Goal: Information Seeking & Learning: Learn about a topic

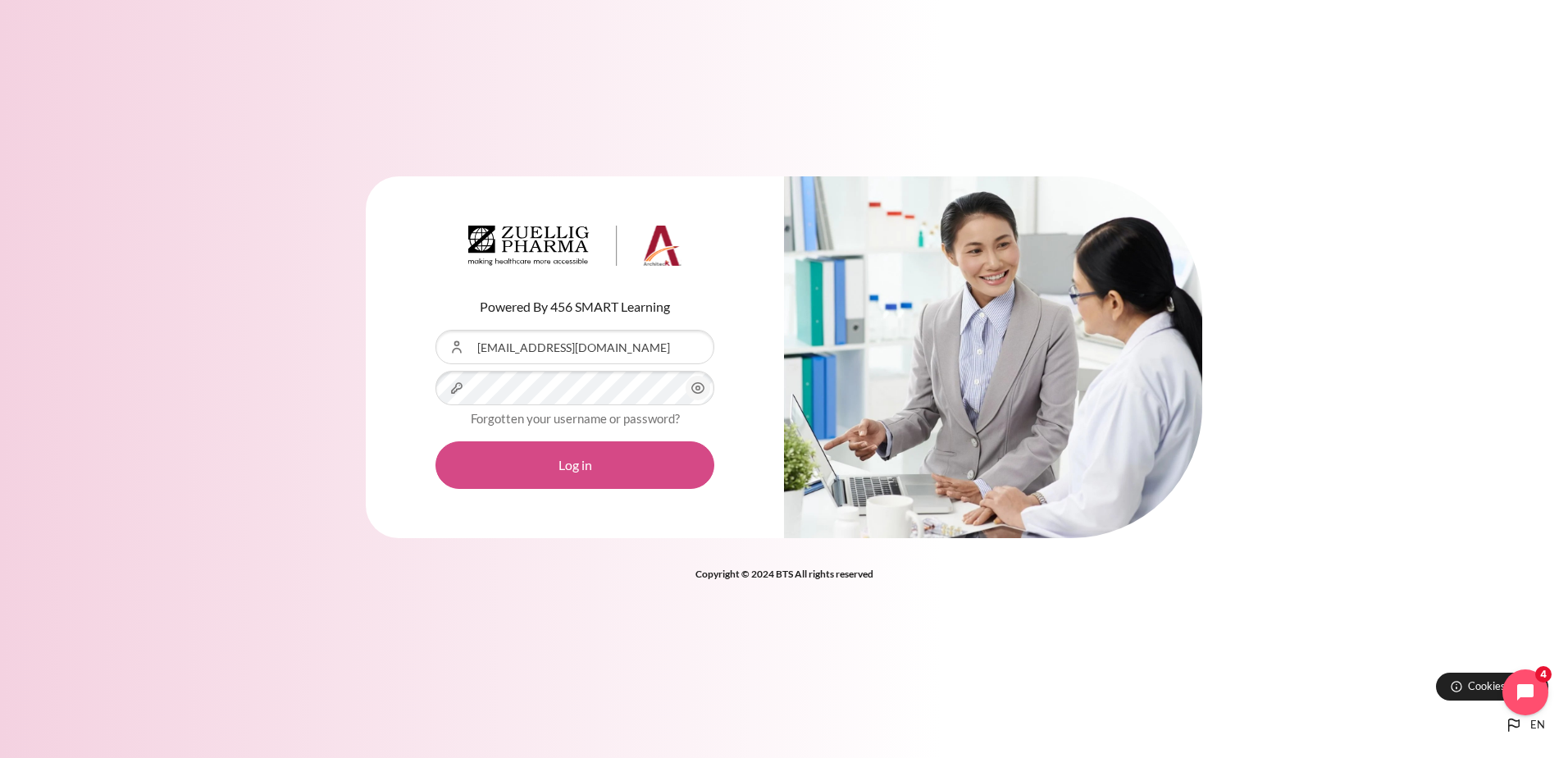
click at [589, 456] on button "Log in" at bounding box center [575, 465] width 279 height 48
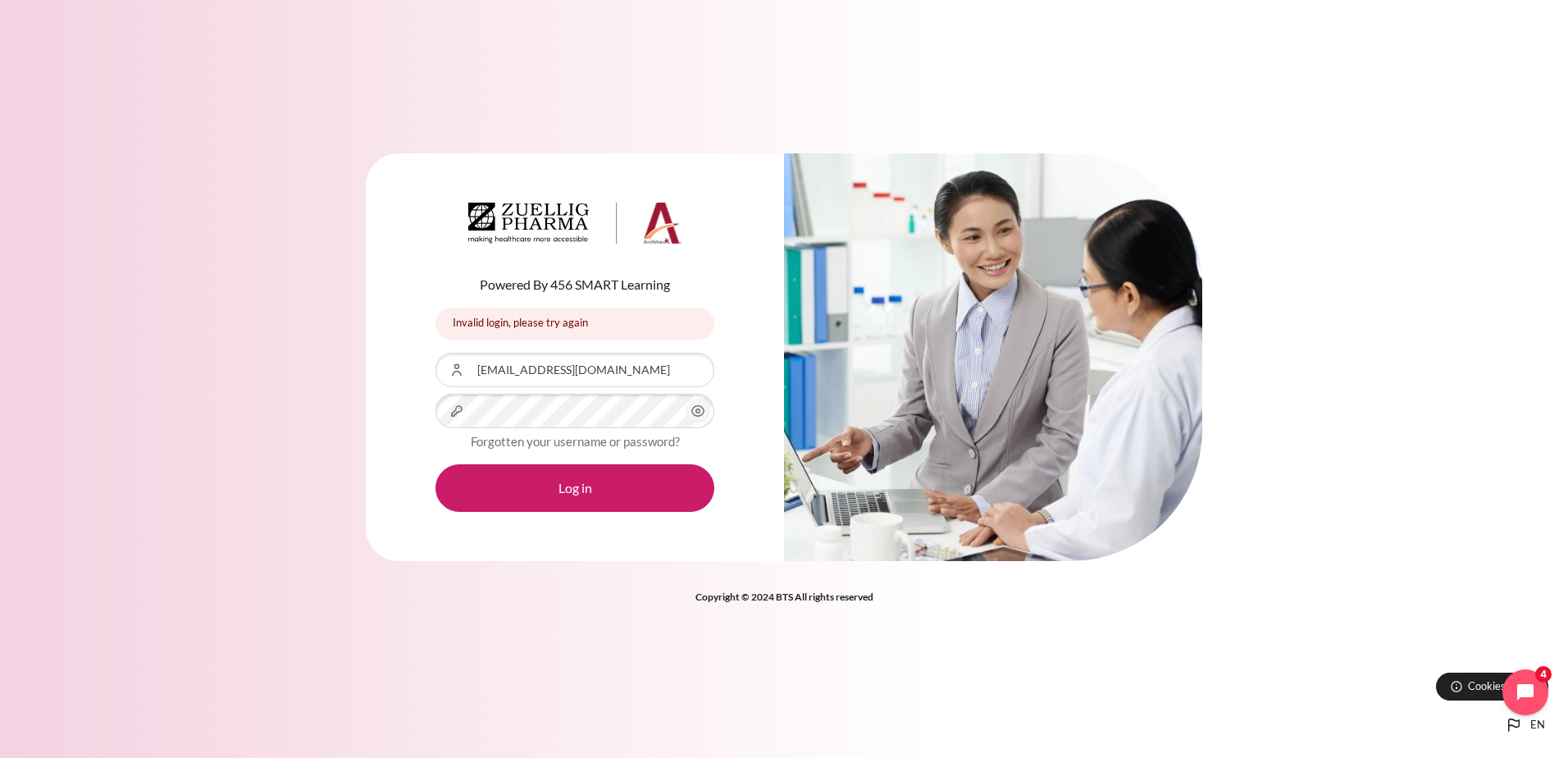
click at [700, 409] on icon "Content" at bounding box center [697, 410] width 19 height 19
click at [535, 483] on button "Log in" at bounding box center [575, 488] width 279 height 48
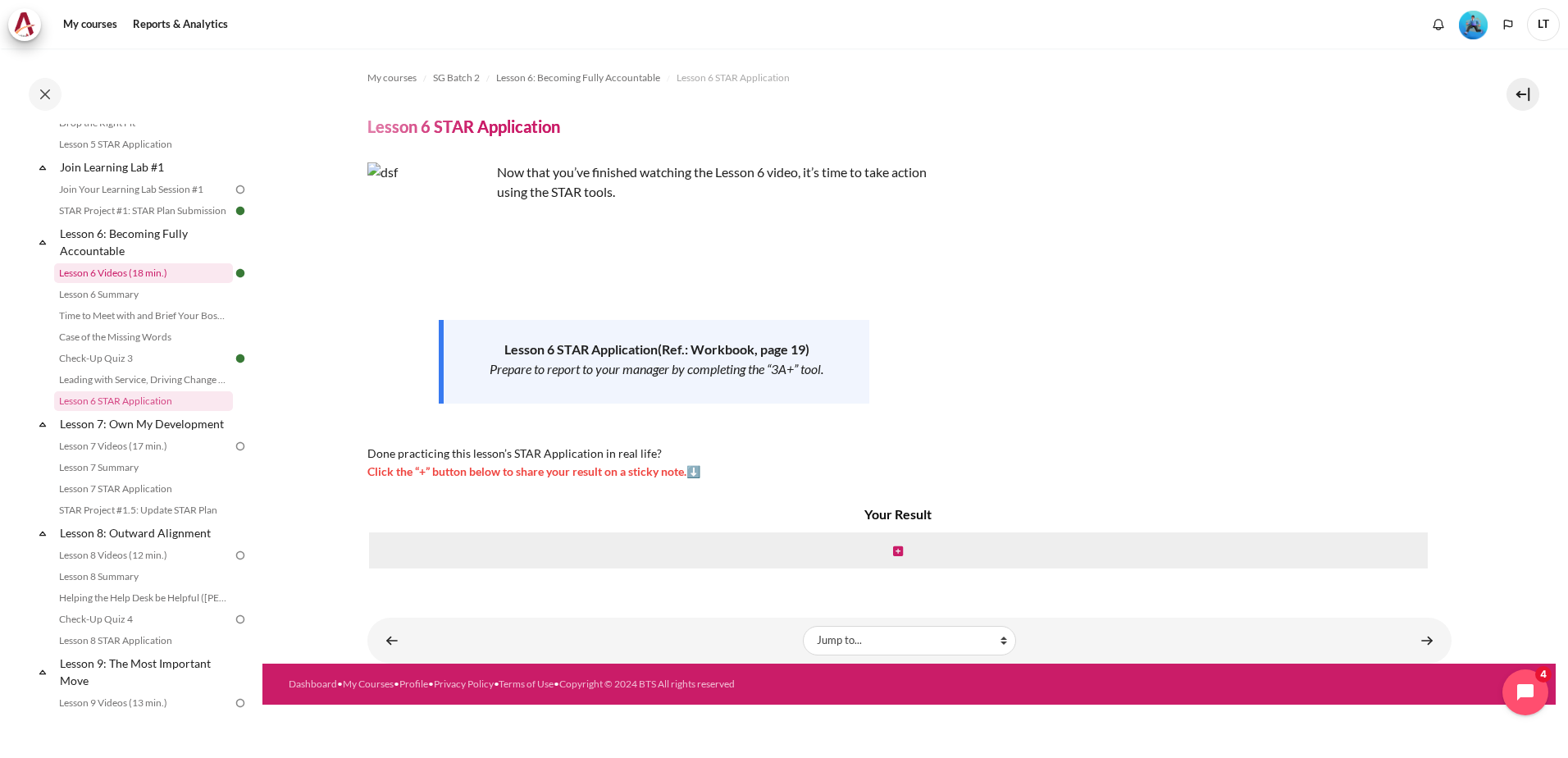
scroll to position [758, 0]
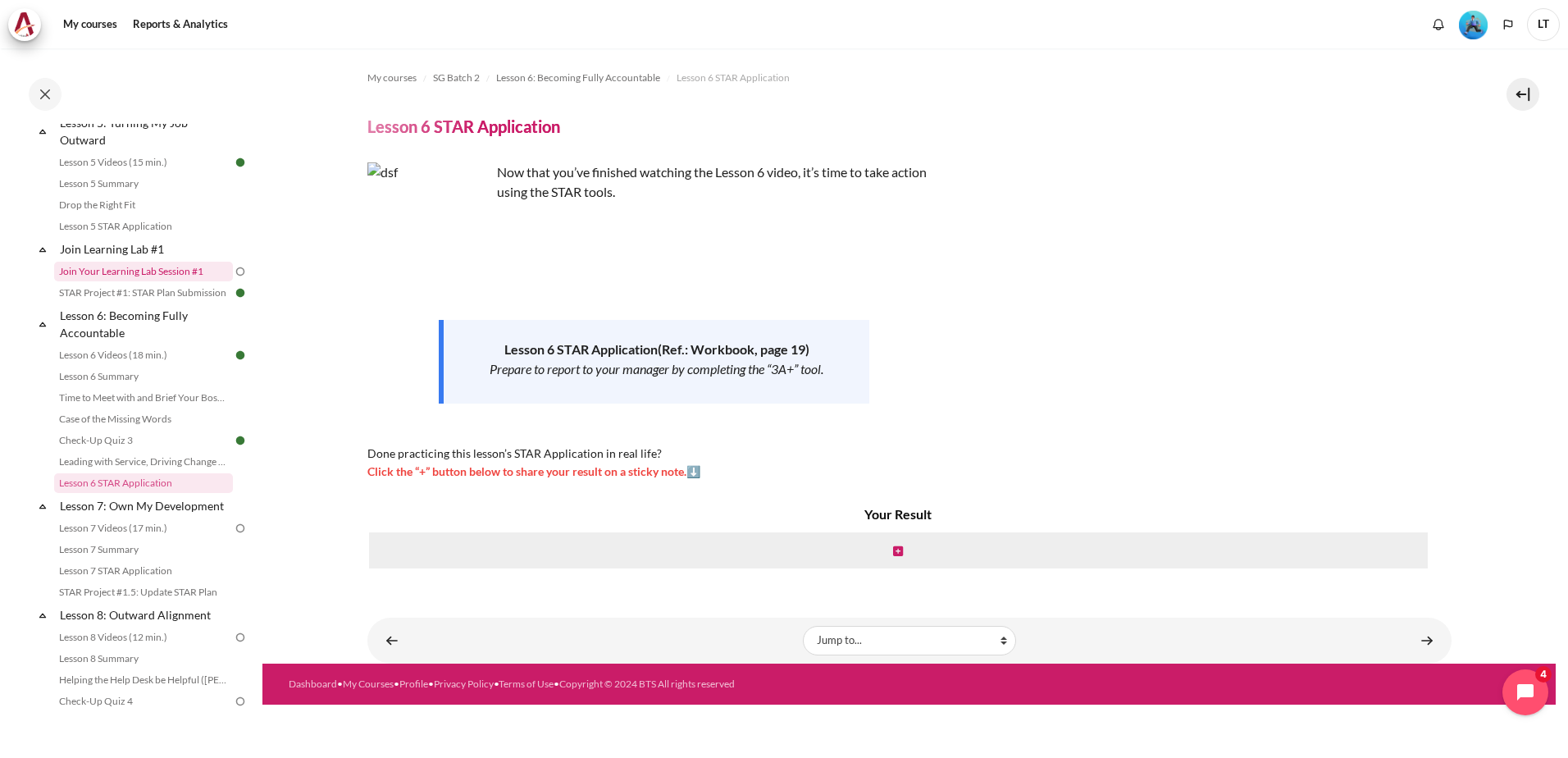
click at [136, 281] on link "Join Your Learning Lab Session #1" at bounding box center [144, 271] width 179 height 19
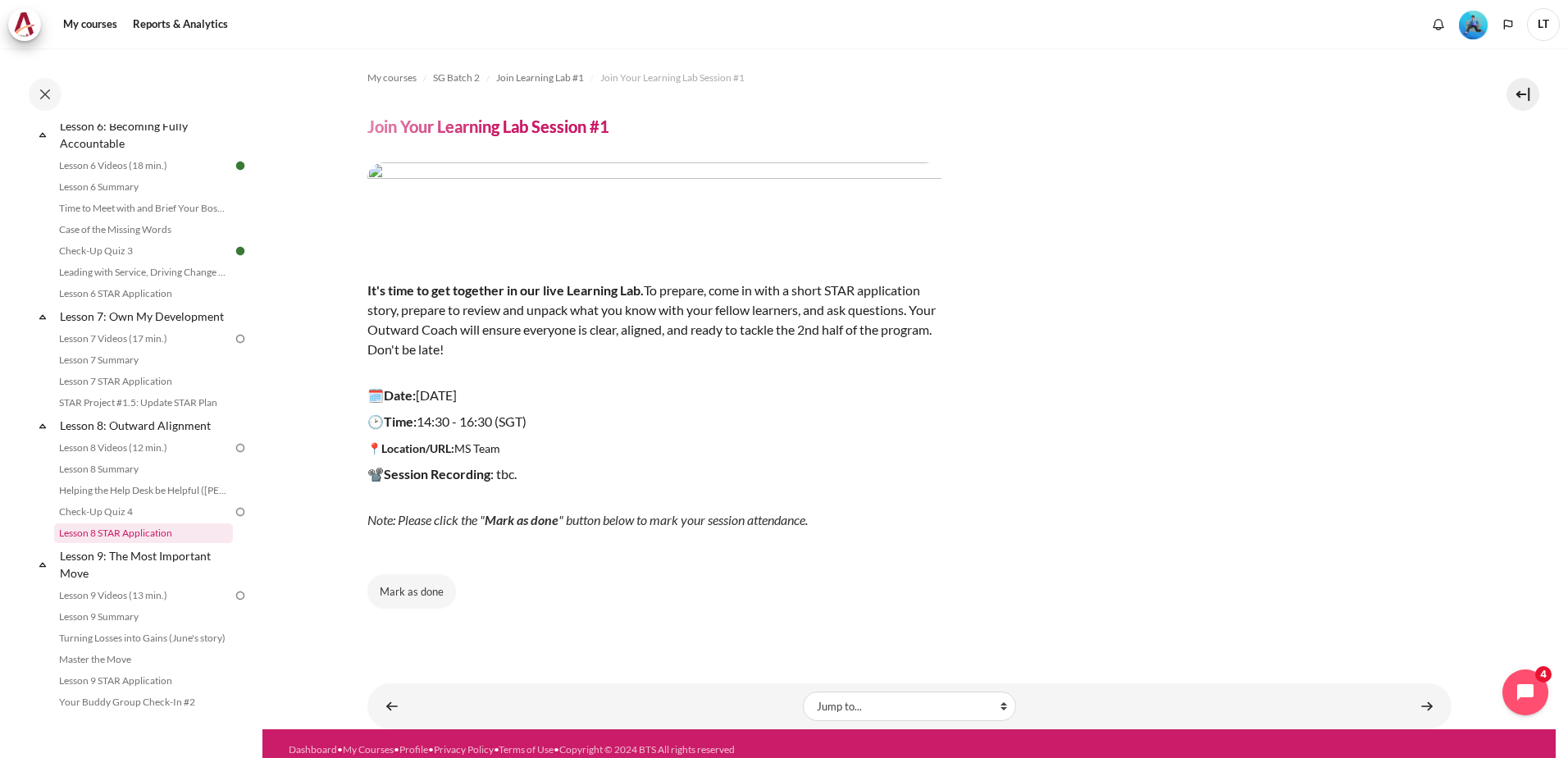
scroll to position [956, 0]
click at [139, 340] on link "Lesson 7 Videos (17 min.)" at bounding box center [144, 329] width 179 height 19
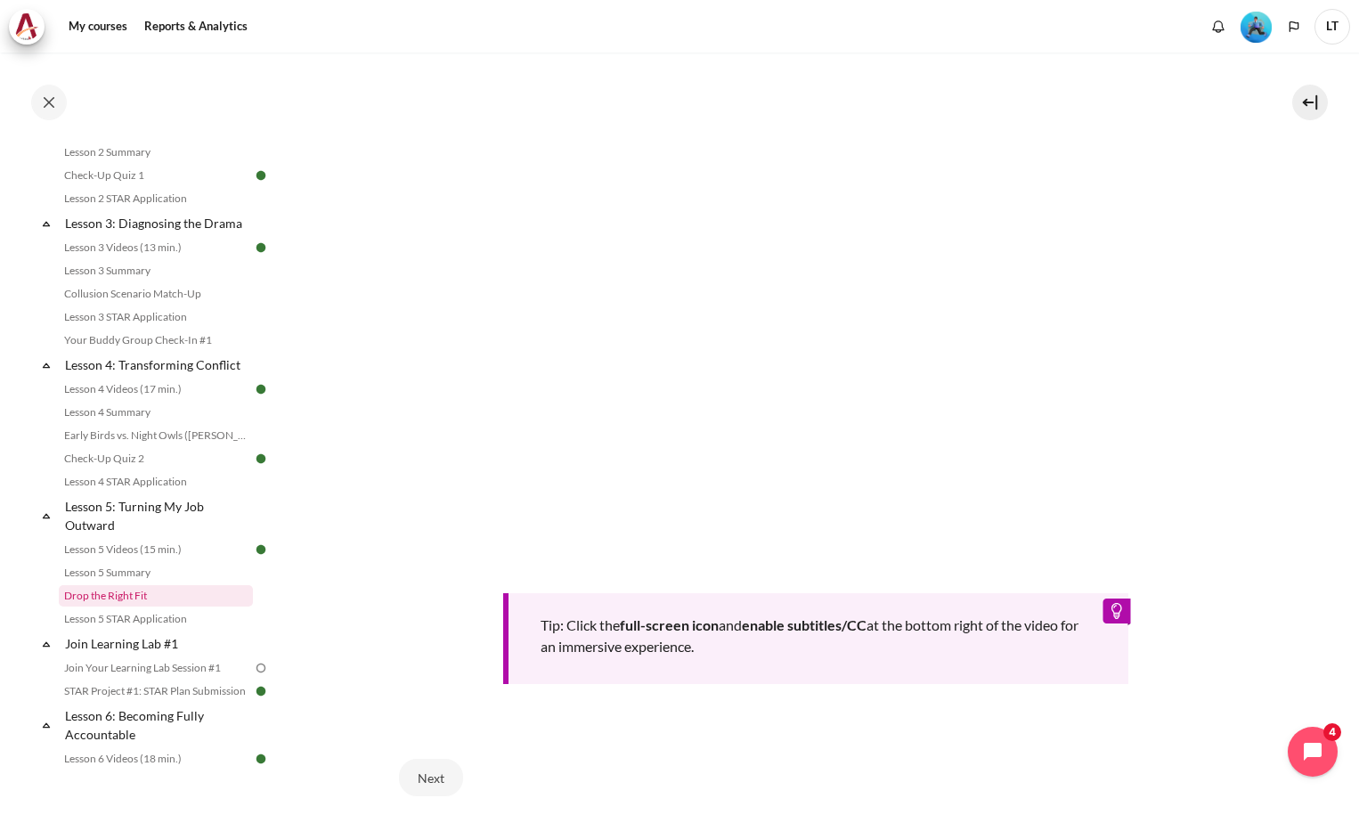
scroll to position [427, 0]
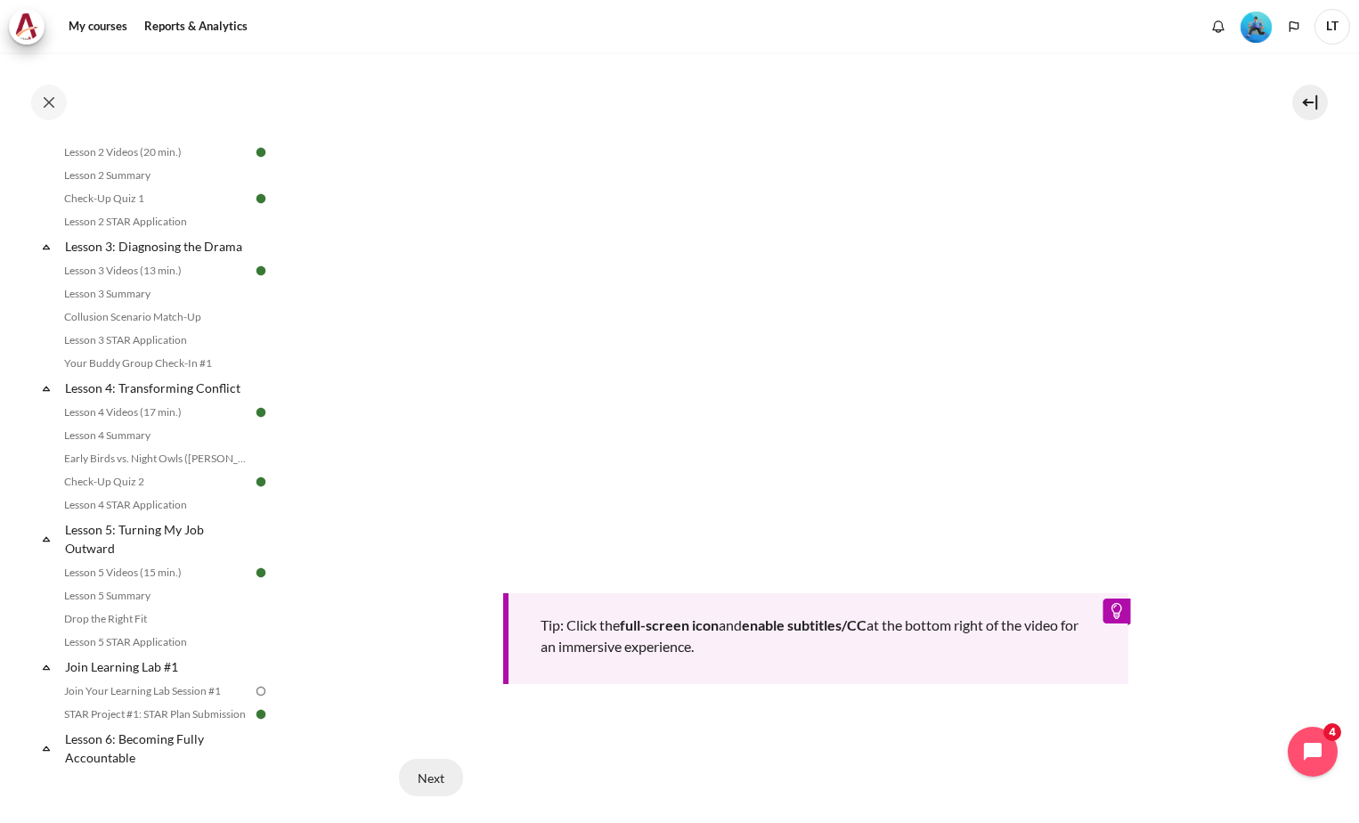
click at [430, 765] on button "Next" at bounding box center [431, 777] width 64 height 37
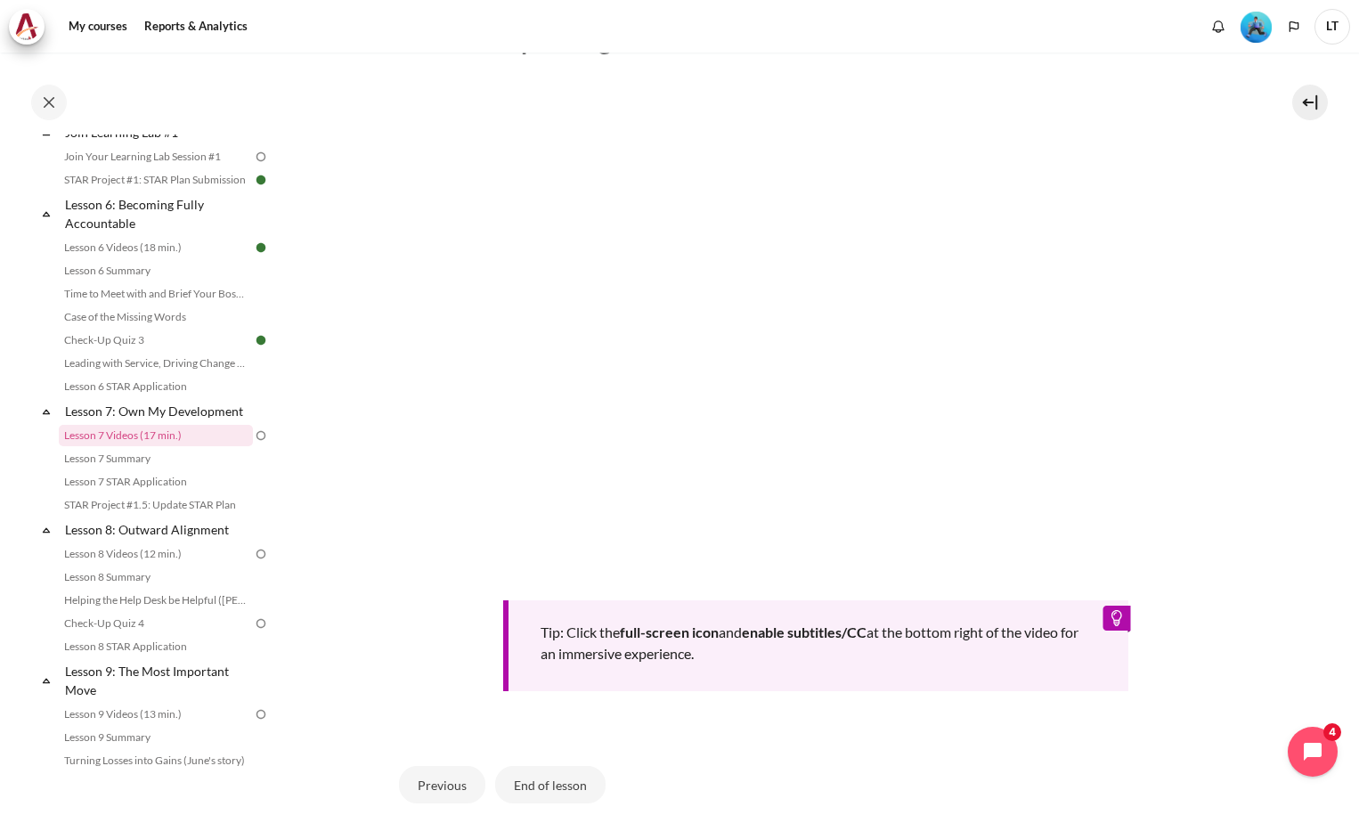
scroll to position [534, 0]
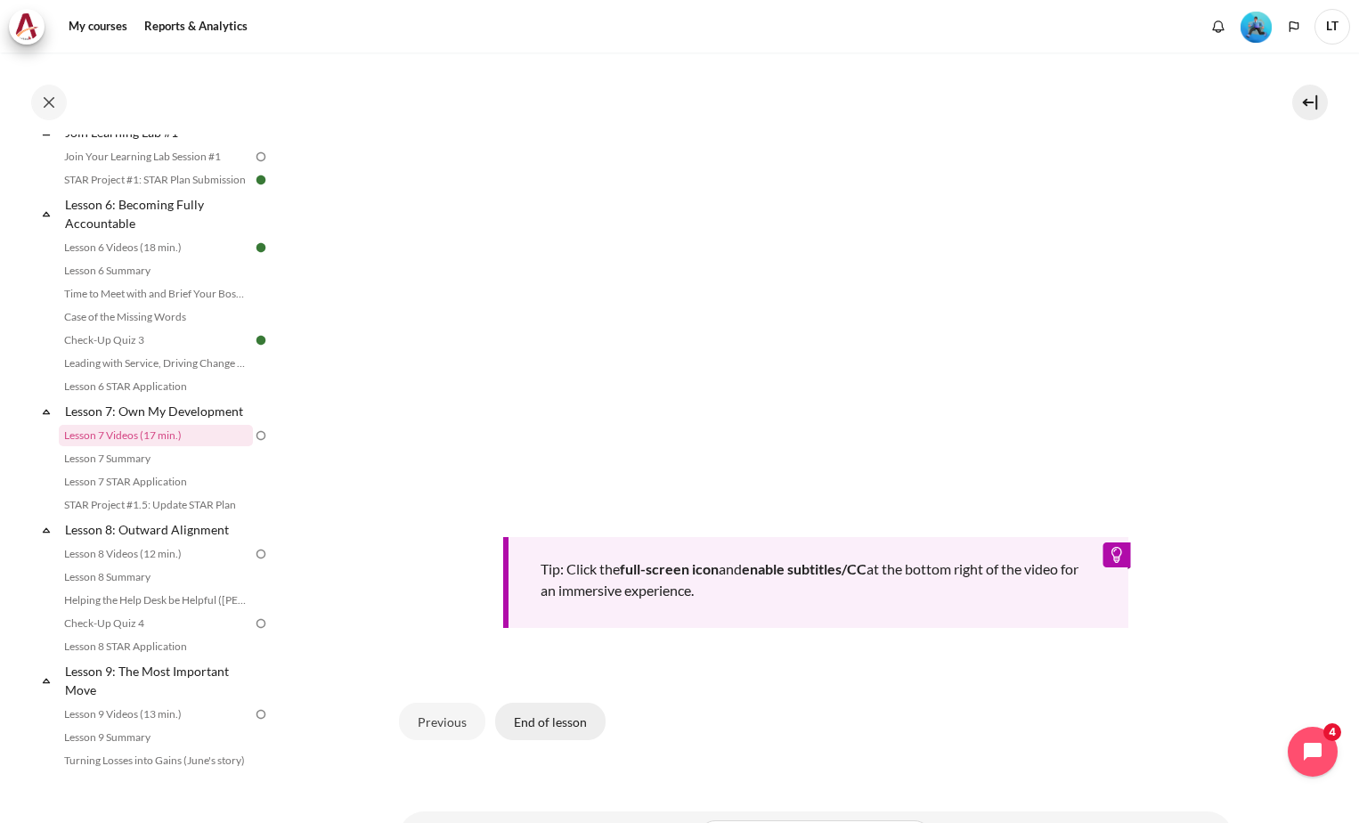
click at [569, 714] on button "End of lesson" at bounding box center [550, 721] width 110 height 37
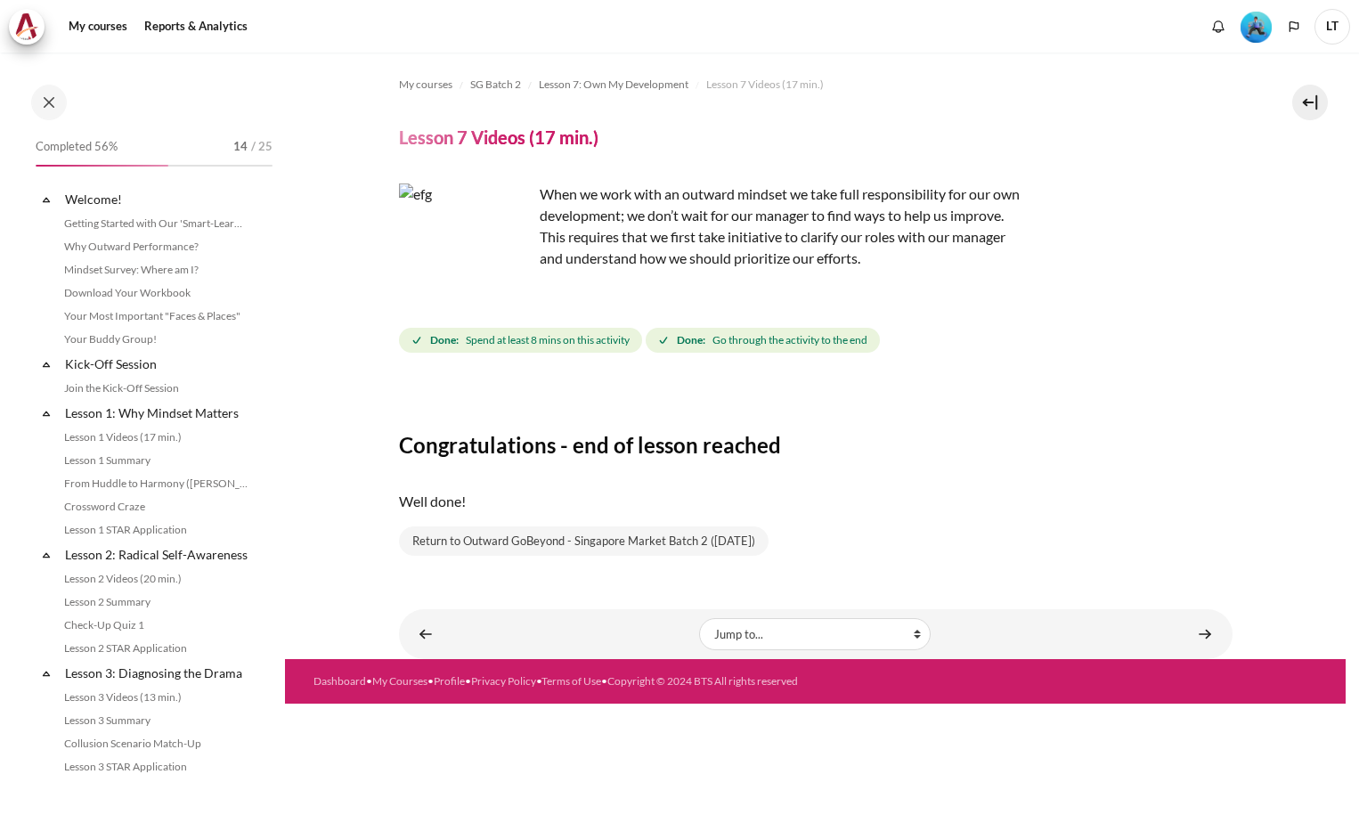
scroll to position [961, 0]
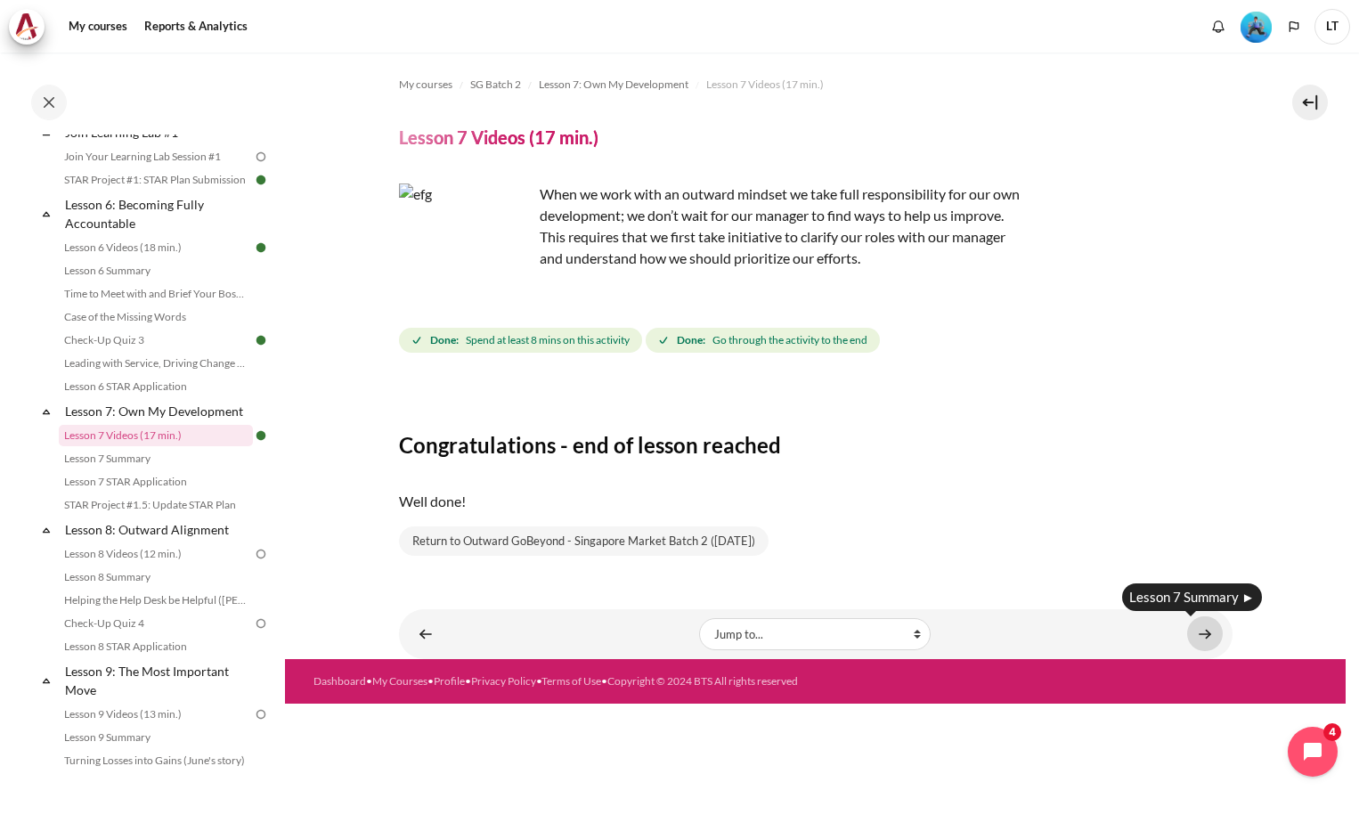
click at [1208, 628] on link "Content" at bounding box center [1205, 633] width 36 height 35
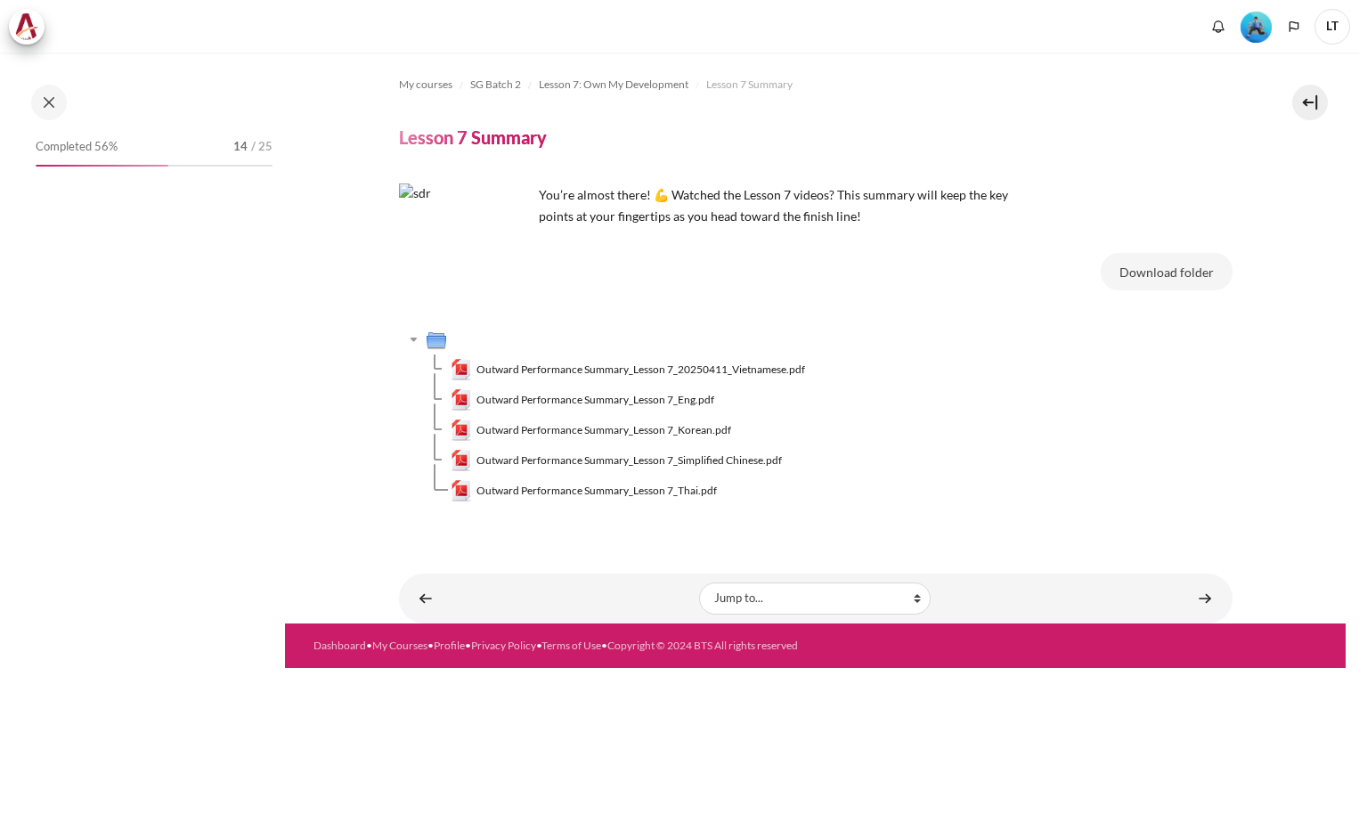
click at [631, 399] on span "Outward Performance Summary_Lesson 7_Eng.pdf" at bounding box center [595, 400] width 238 height 16
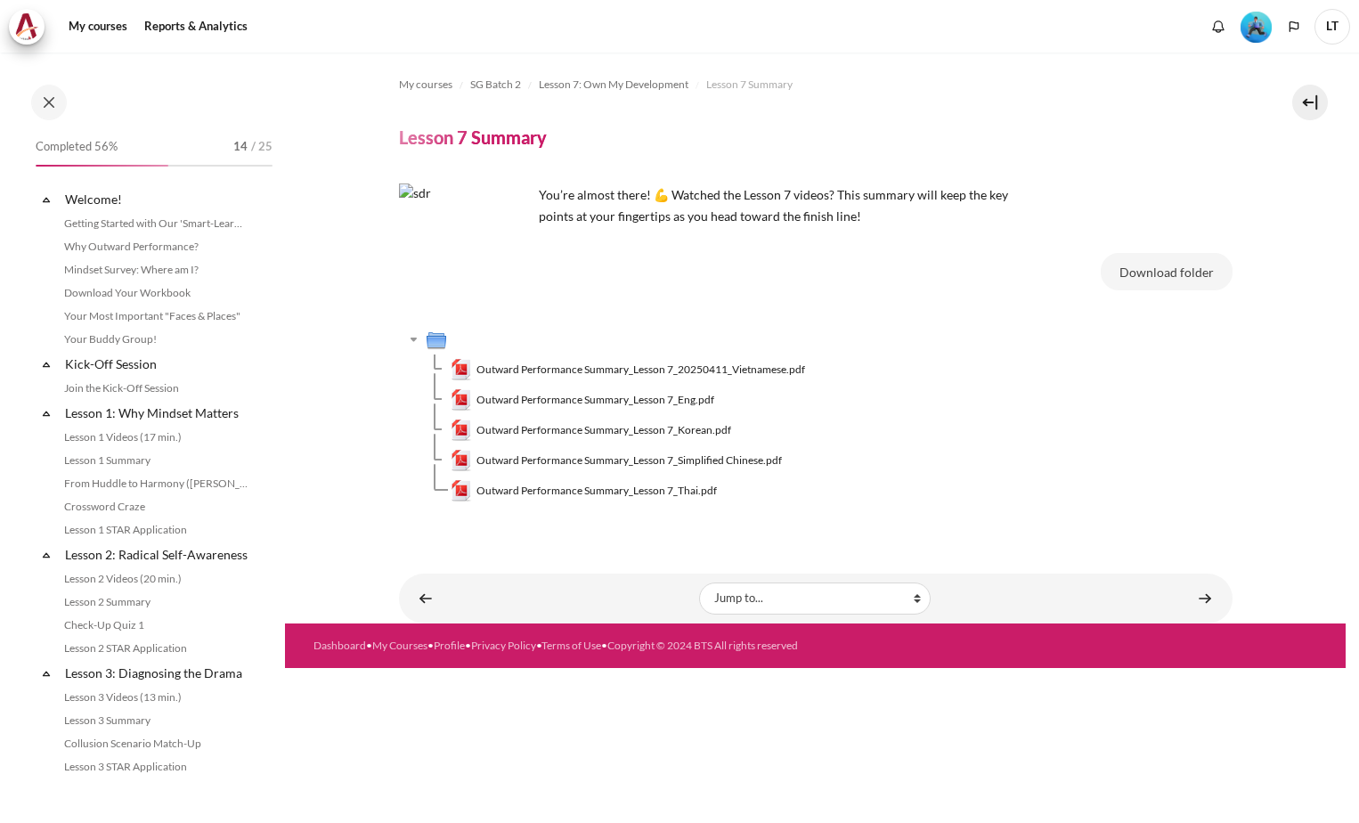
scroll to position [984, 0]
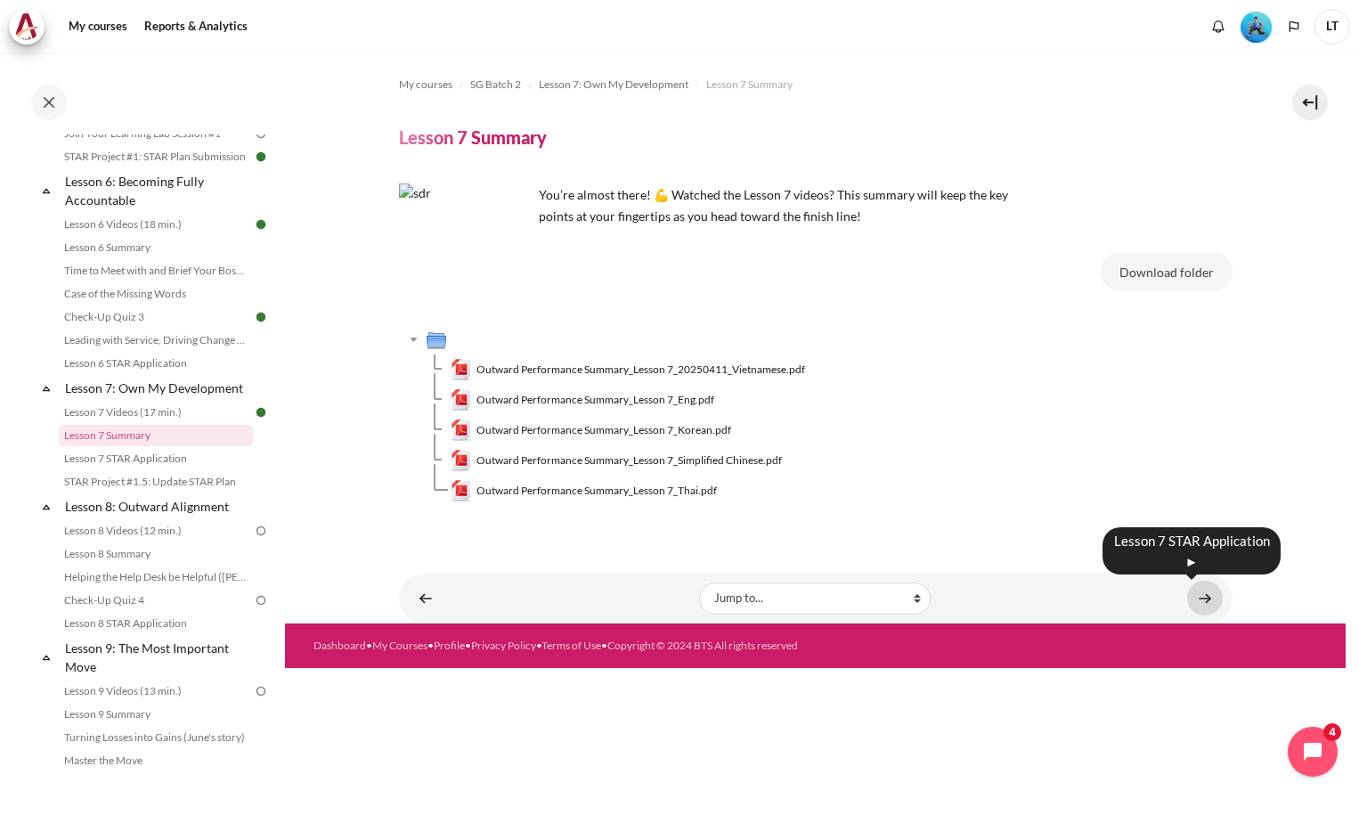
click at [1216, 593] on link "Content" at bounding box center [1205, 598] width 36 height 35
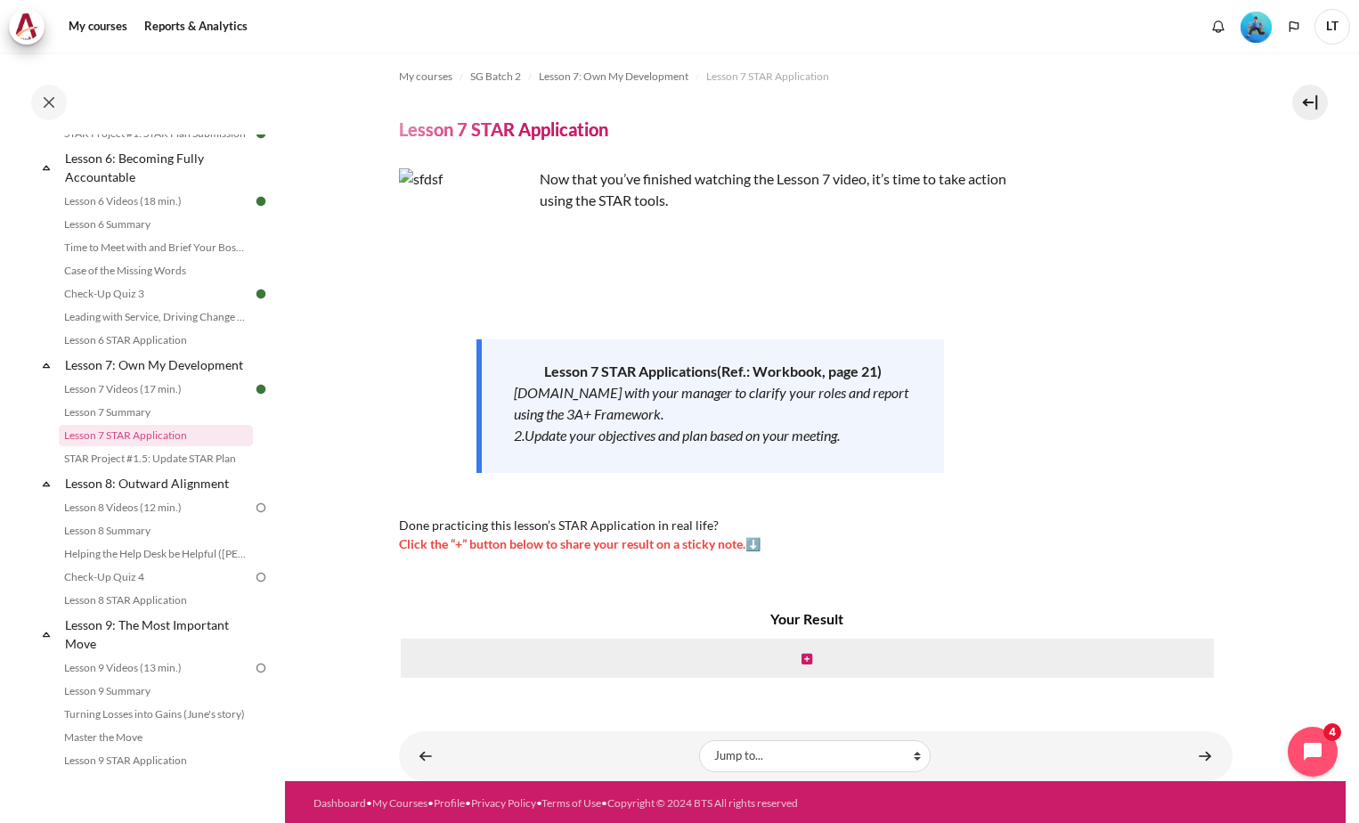
scroll to position [11, 0]
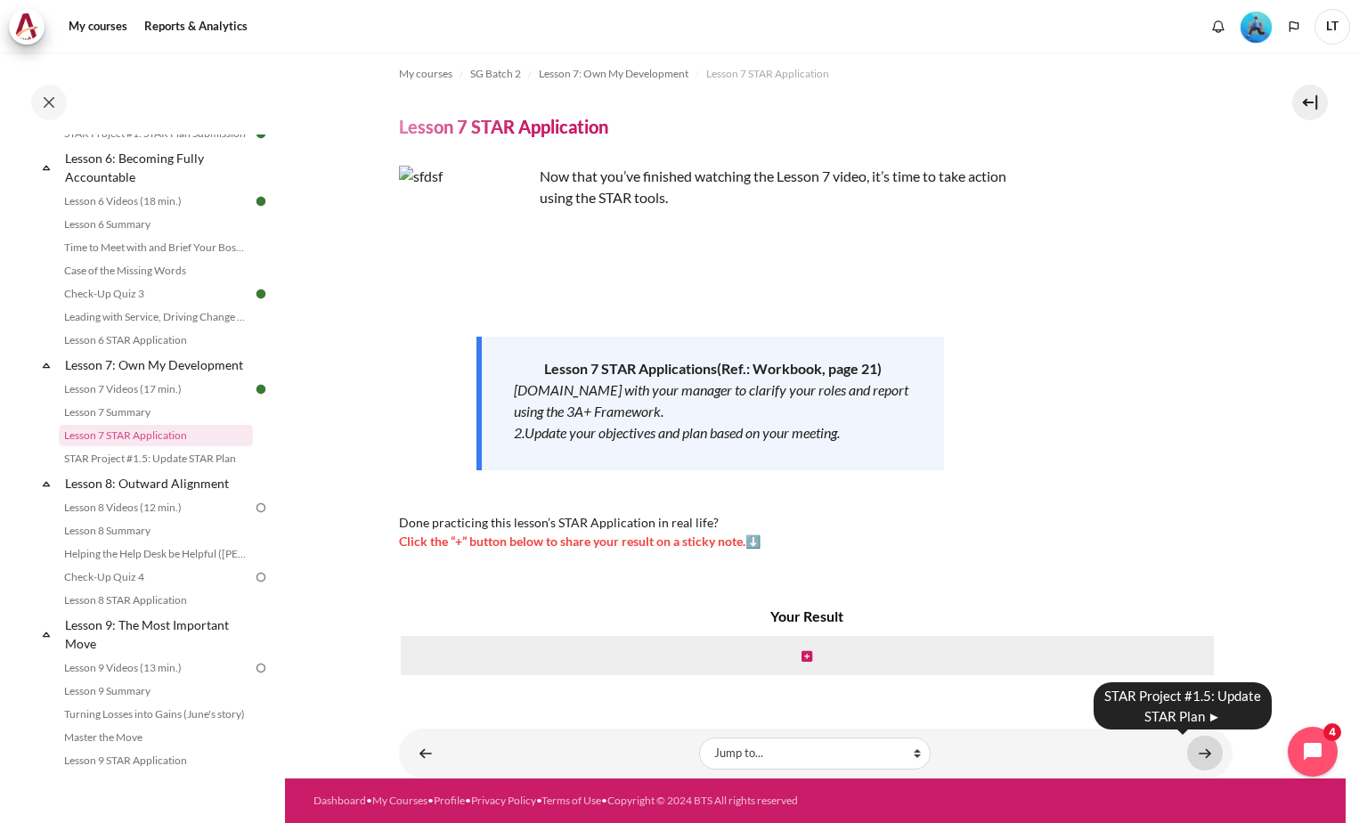
click at [1201, 753] on link "Content" at bounding box center [1205, 753] width 36 height 35
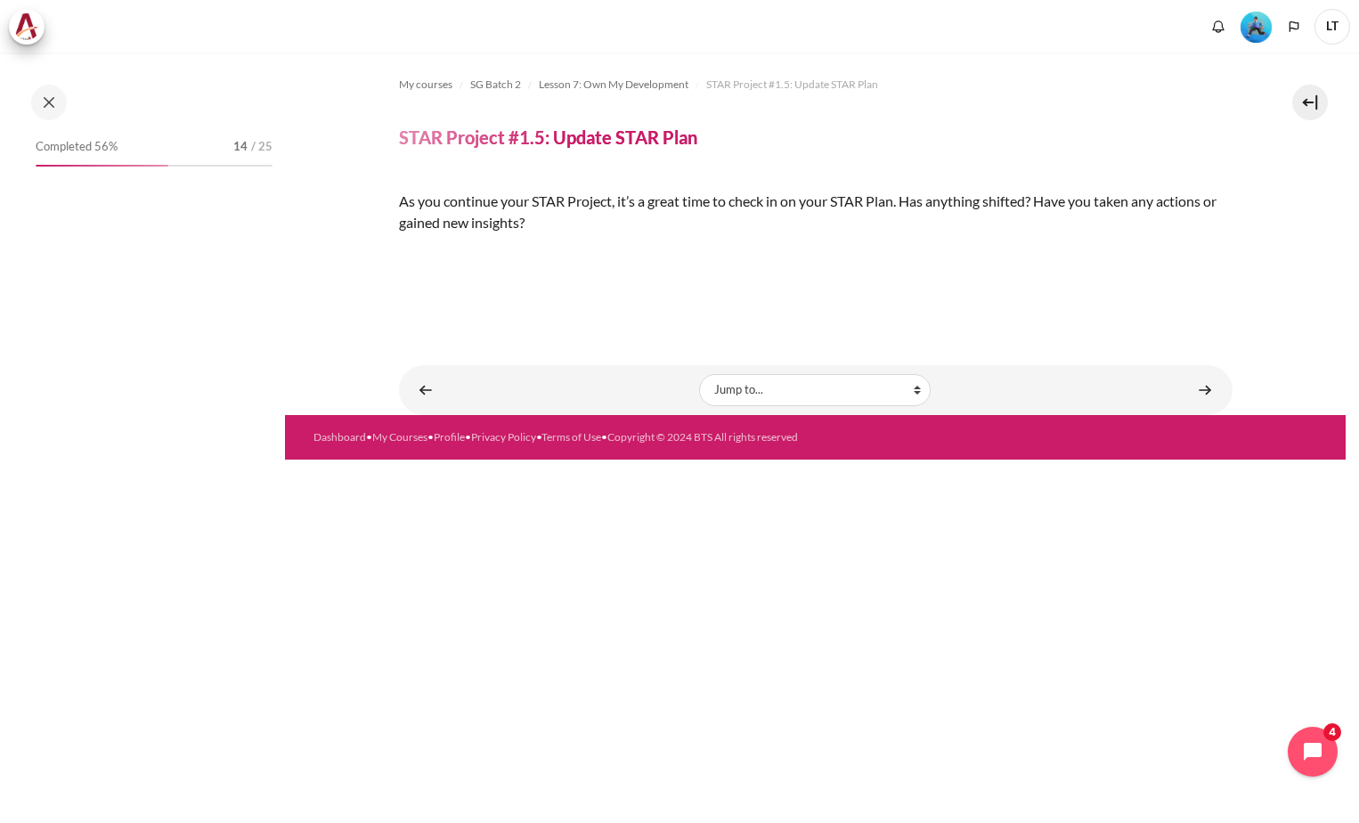
scroll to position [1030, 0]
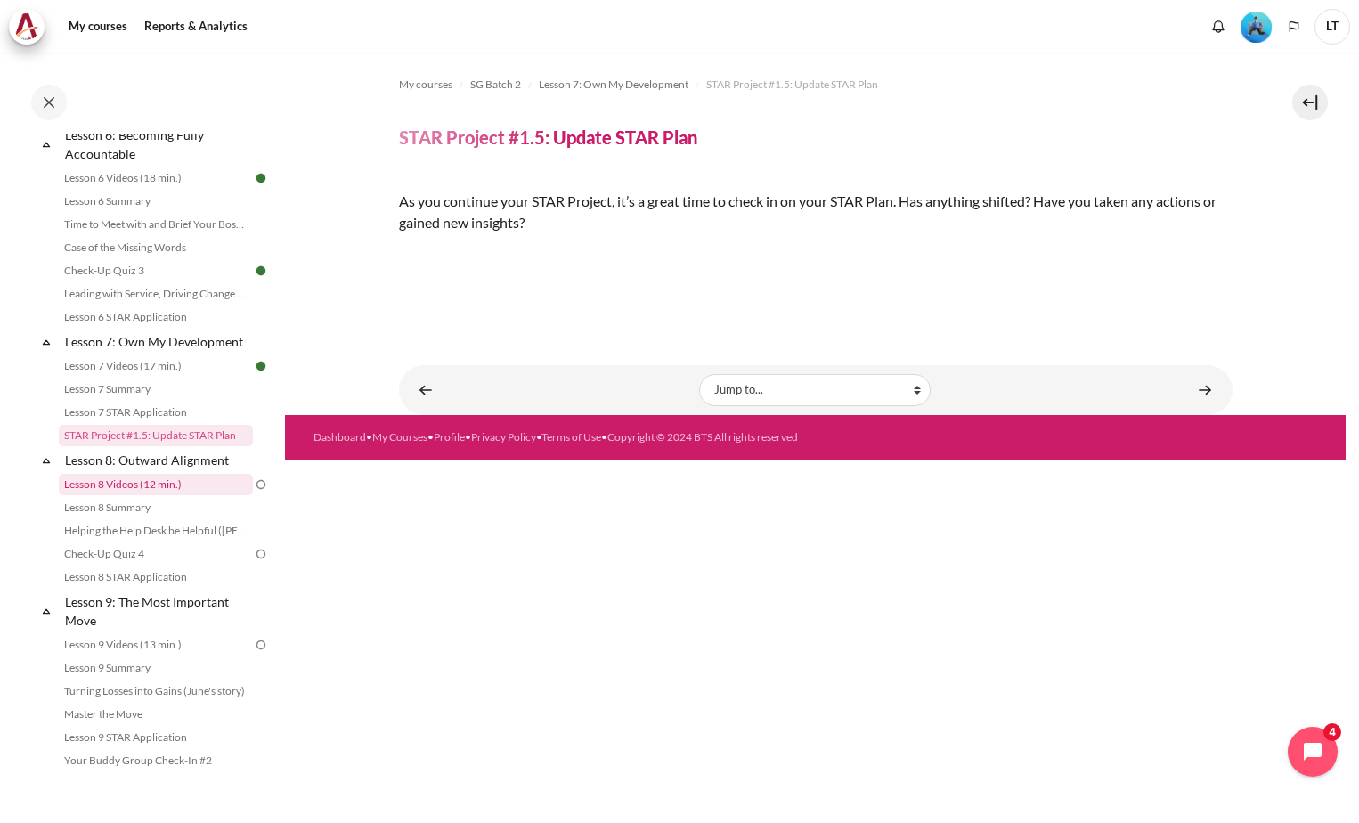
click at [183, 495] on link "Lesson 8 Videos (12 min.)" at bounding box center [156, 484] width 194 height 21
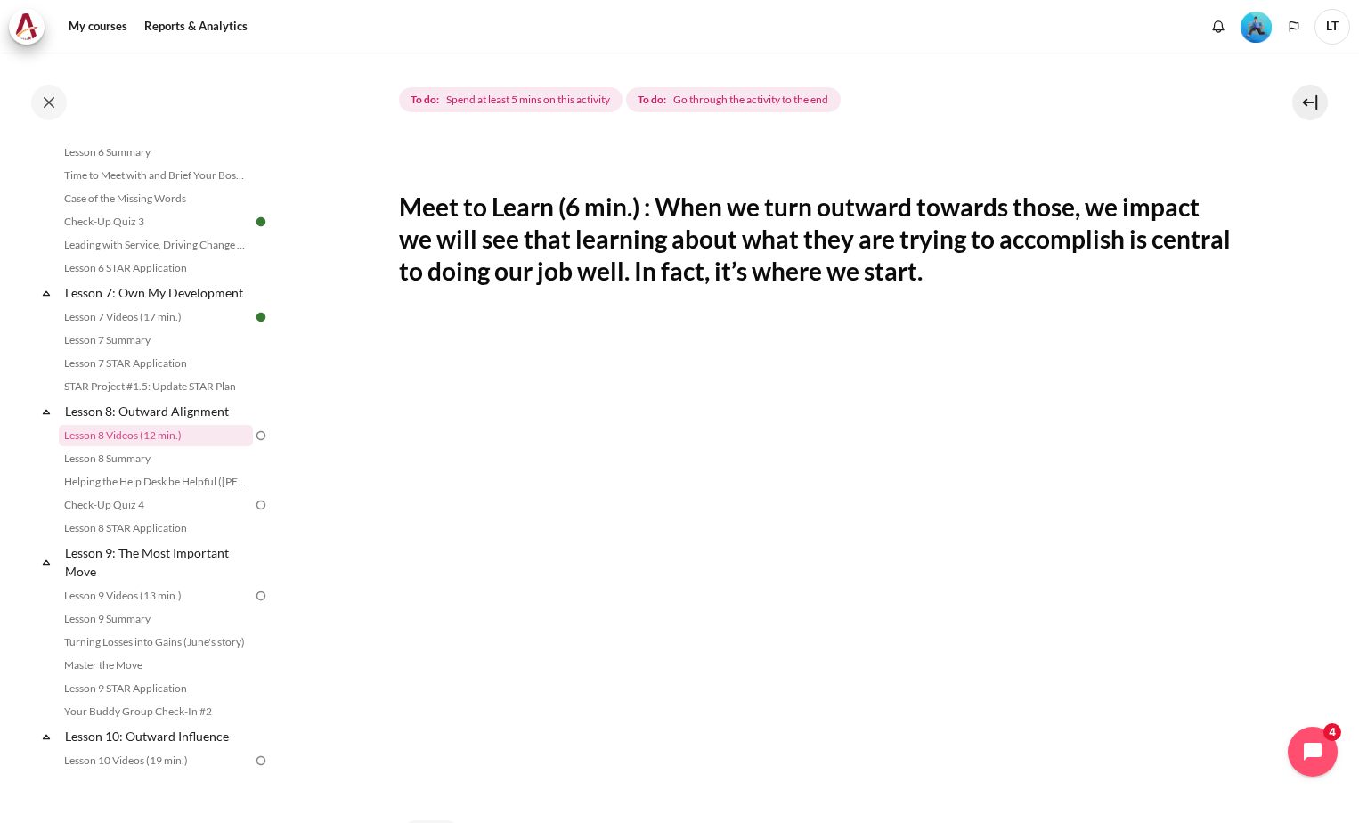
scroll to position [267, 0]
